Goal: Task Accomplishment & Management: Manage account settings

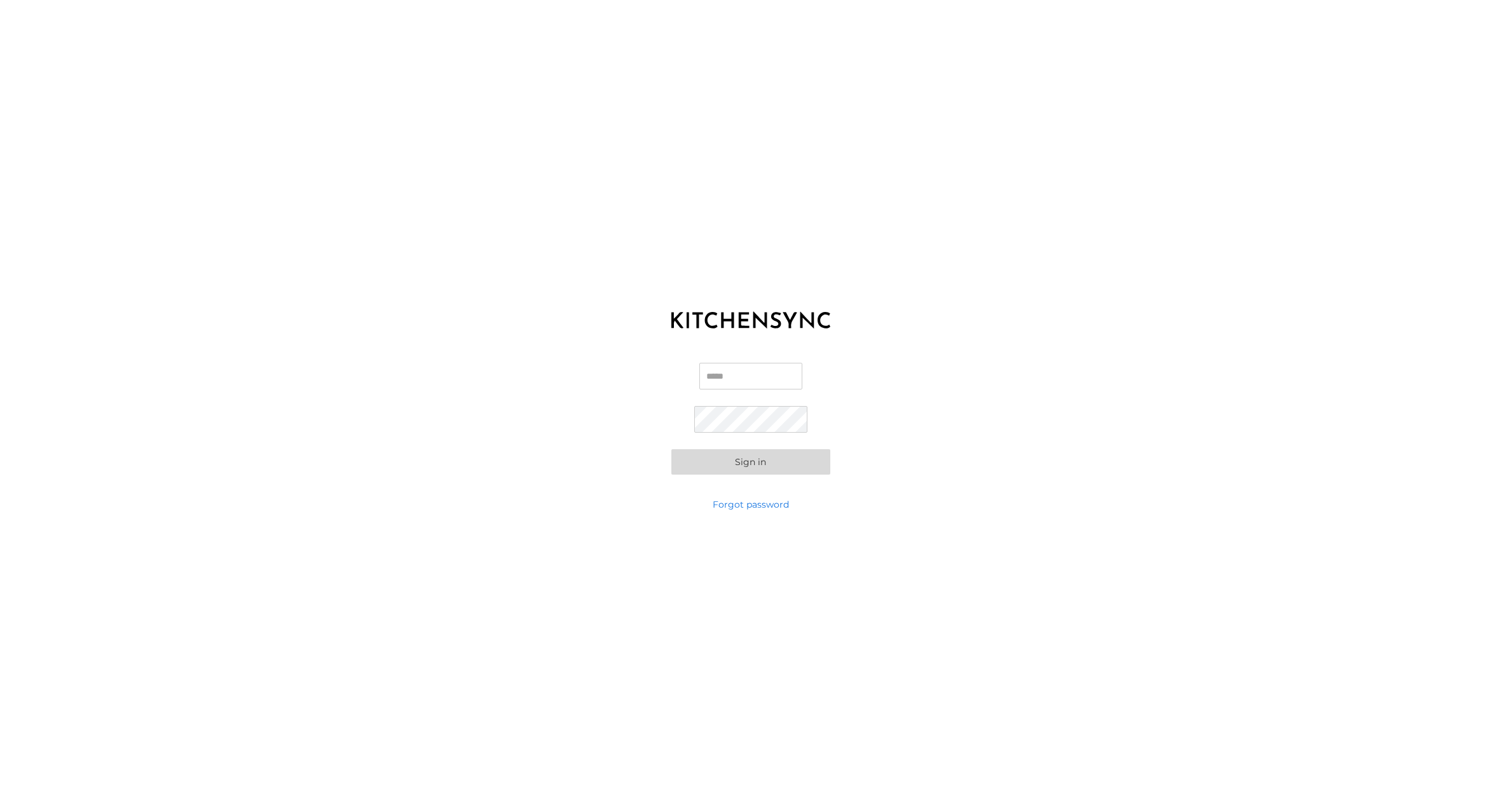
type input "**********"
click at [789, 470] on button "Sign in" at bounding box center [751, 462] width 159 height 25
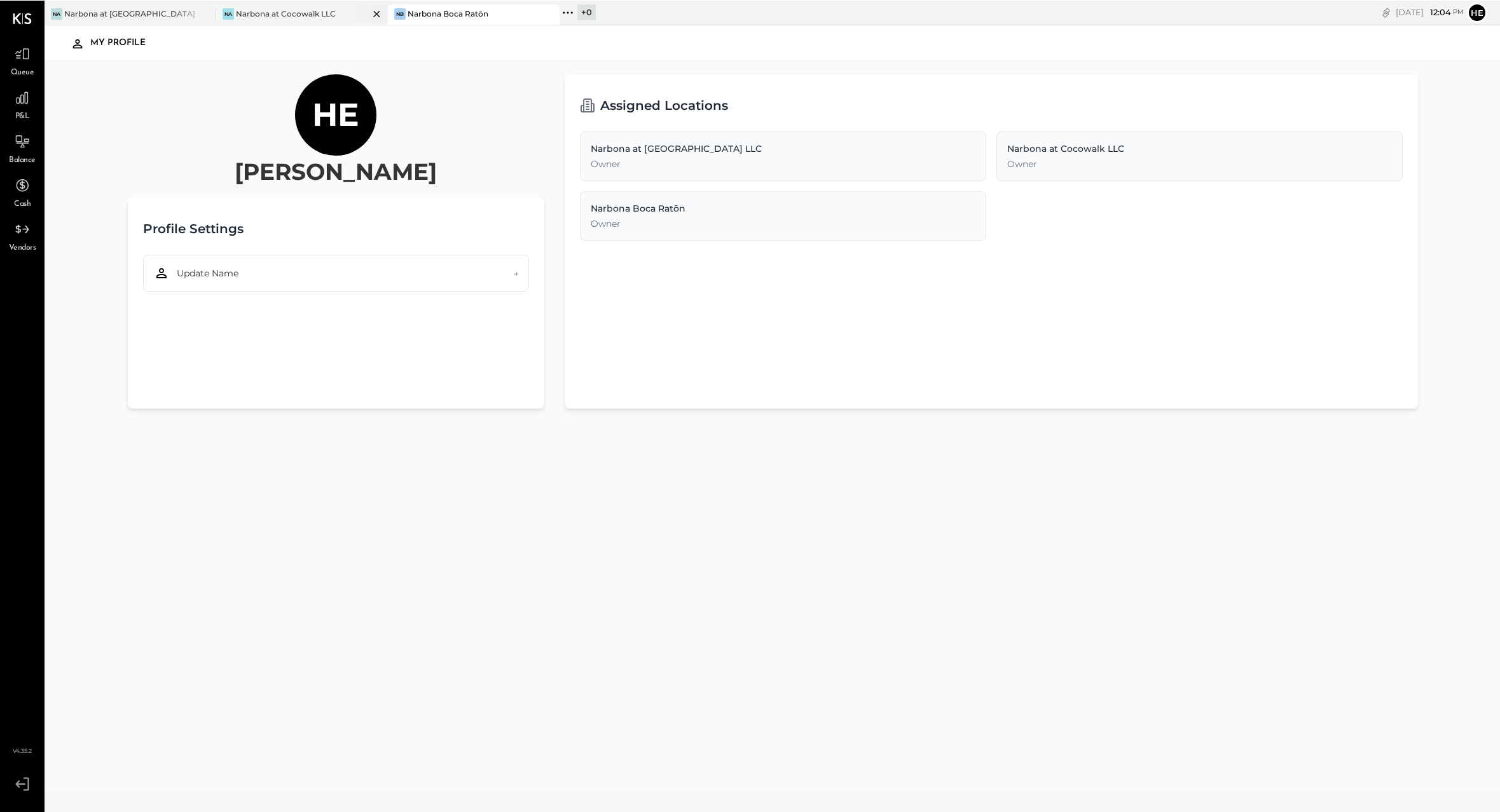
click at [297, 4] on div "Na Narbona at Cocowalk LLC" at bounding box center [302, 14] width 172 height 20
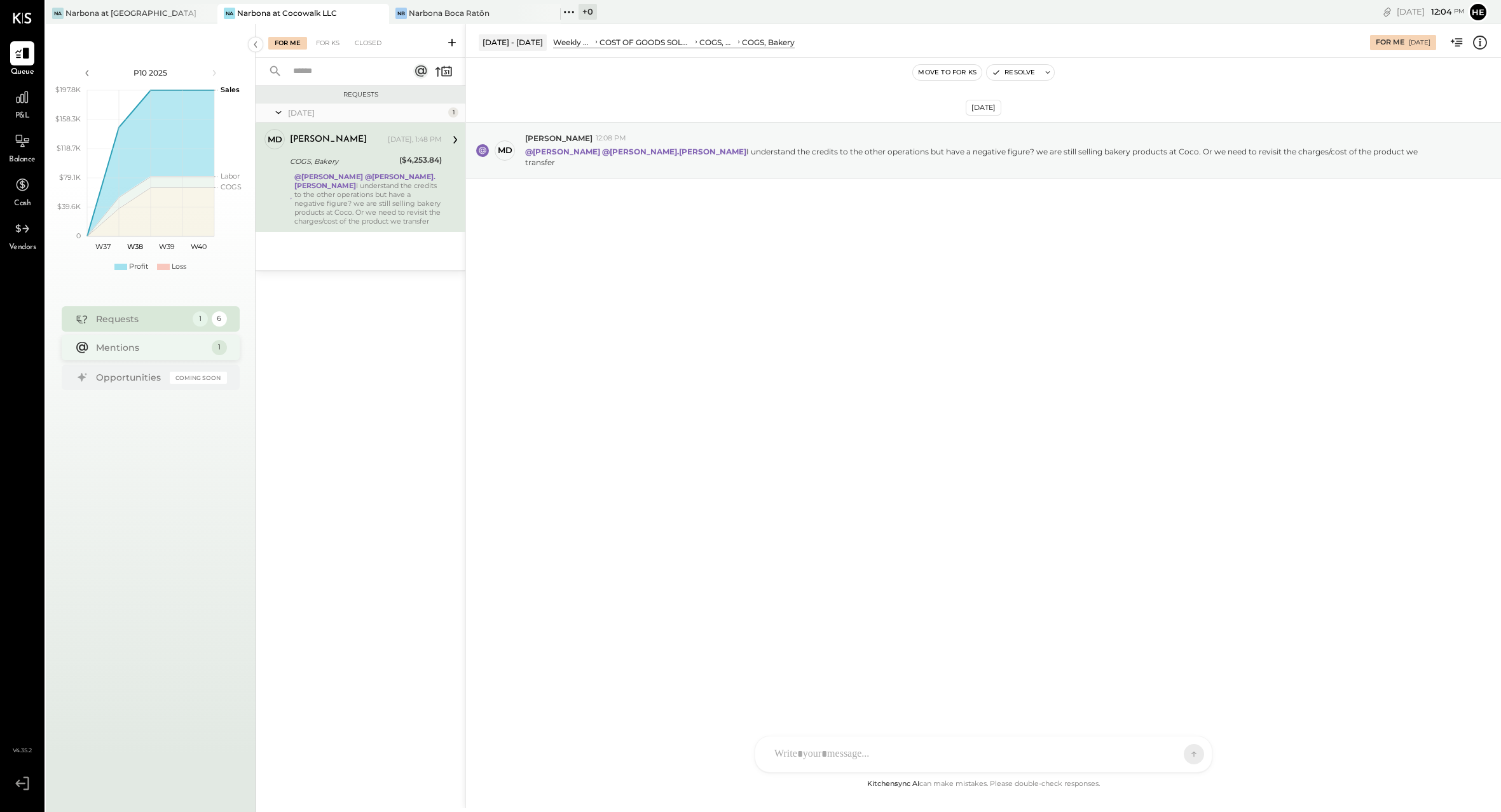
click at [189, 351] on div "Mentions" at bounding box center [151, 347] width 109 height 13
click at [357, 46] on div "Closed" at bounding box center [368, 43] width 39 height 13
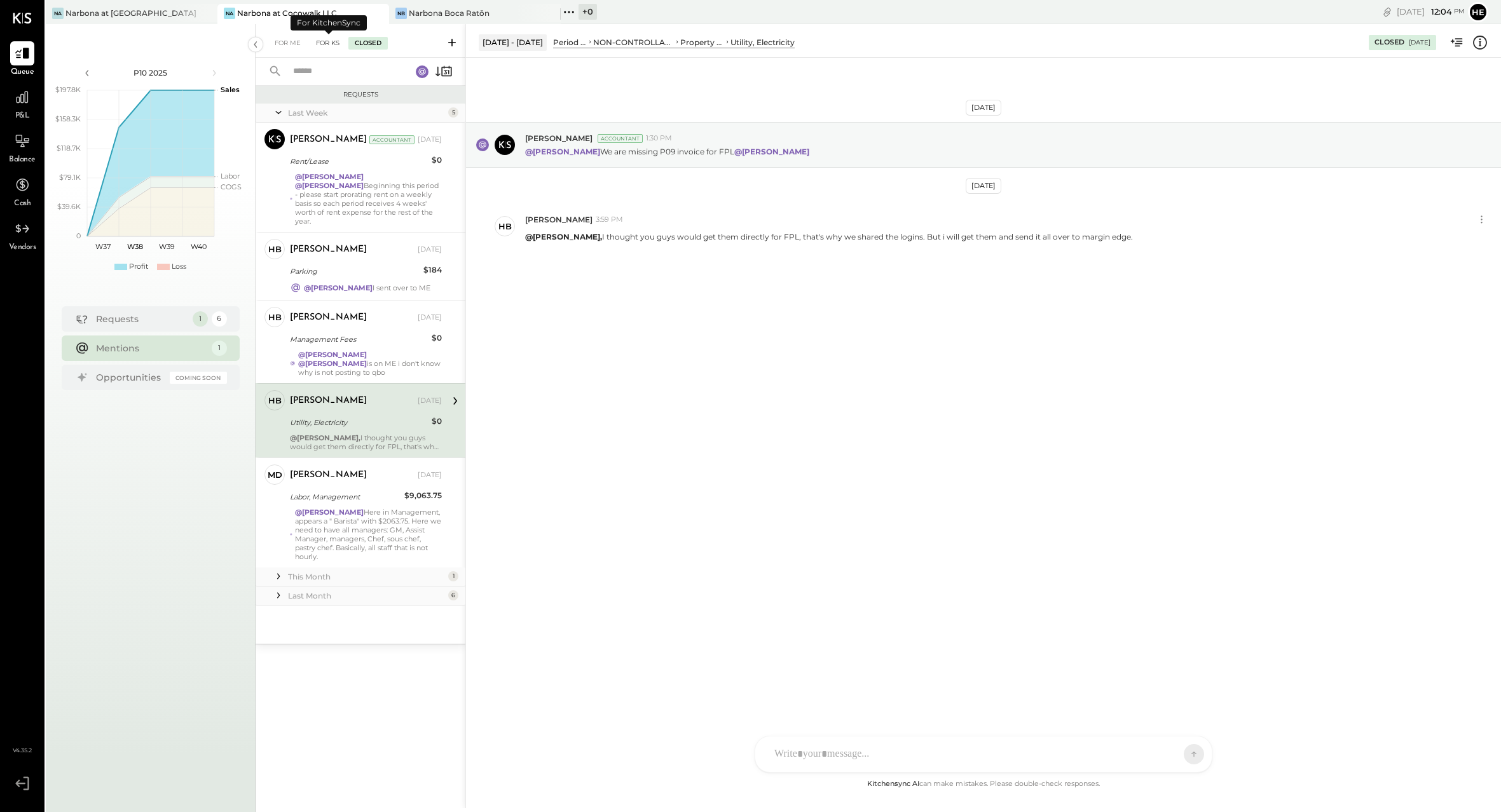
click at [328, 44] on div "For KS" at bounding box center [327, 43] width 36 height 13
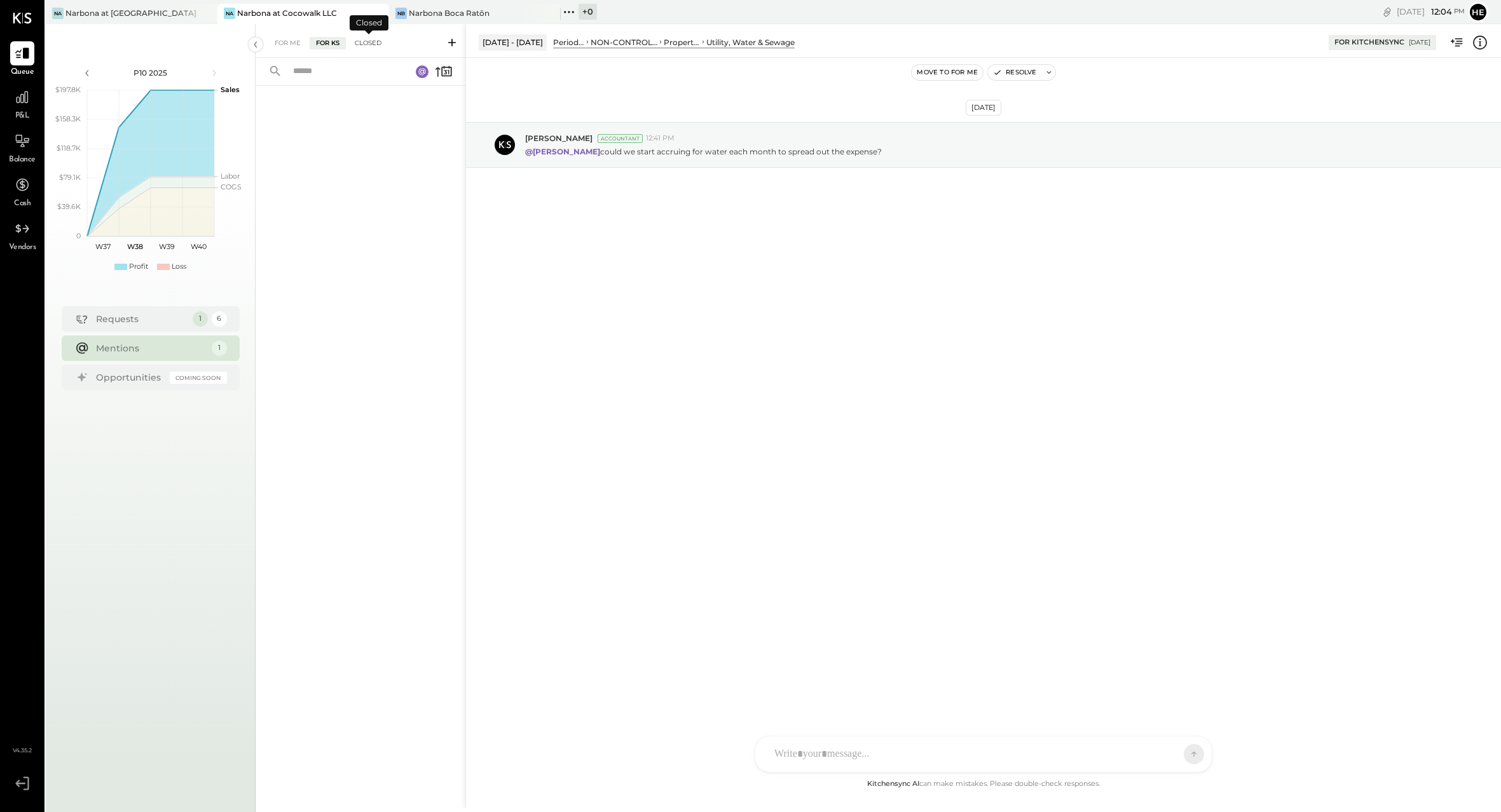
click at [386, 44] on div "Closed" at bounding box center [368, 43] width 39 height 13
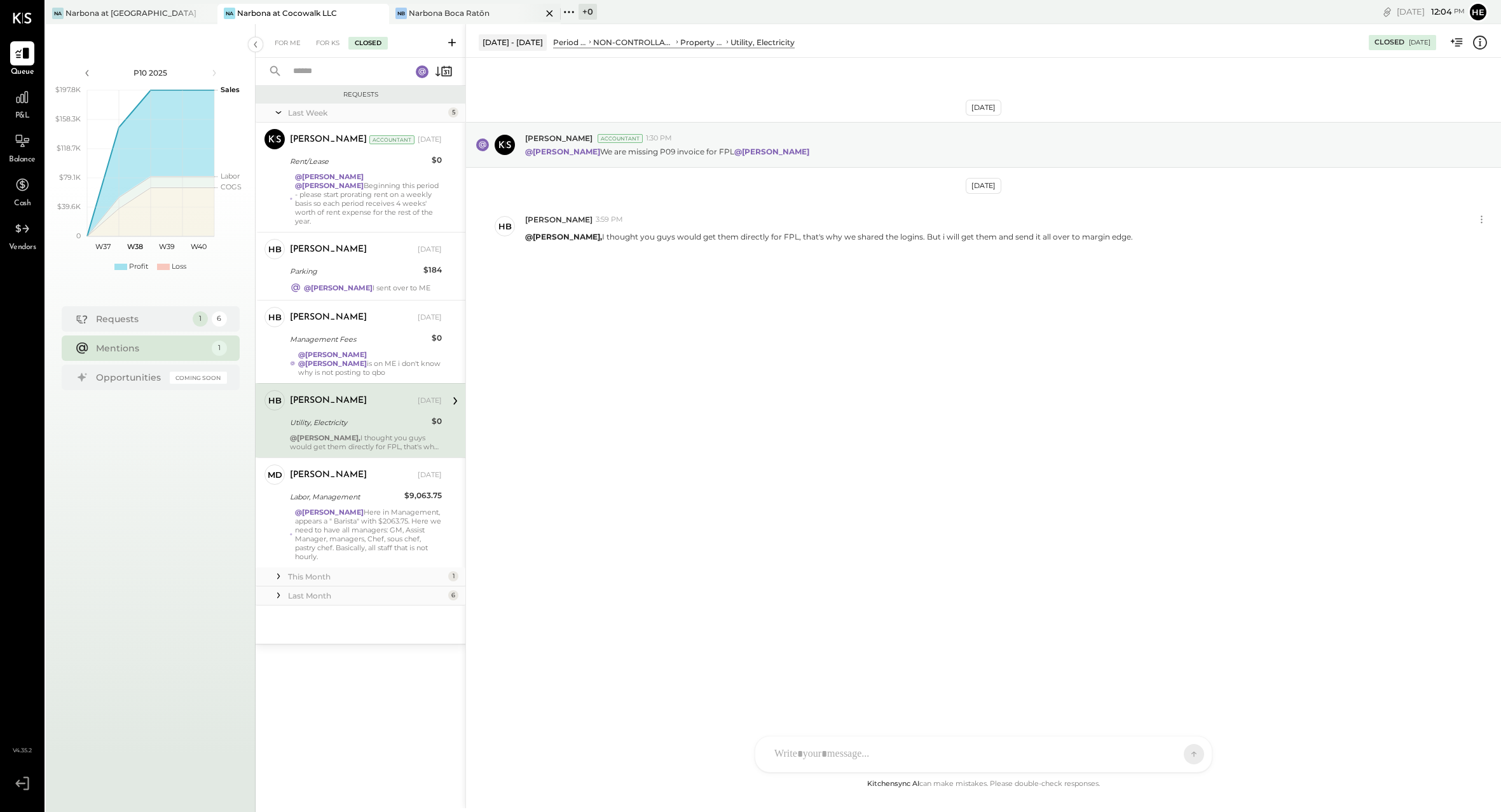
click at [477, 14] on div "Narbona Boca Ratōn" at bounding box center [449, 13] width 80 height 11
